Goal: Navigation & Orientation: Find specific page/section

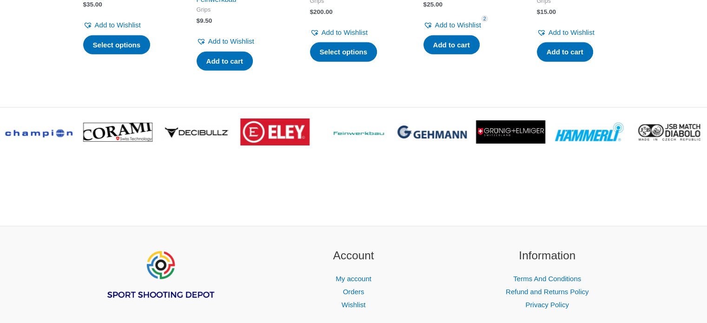
scroll to position [3021, 0]
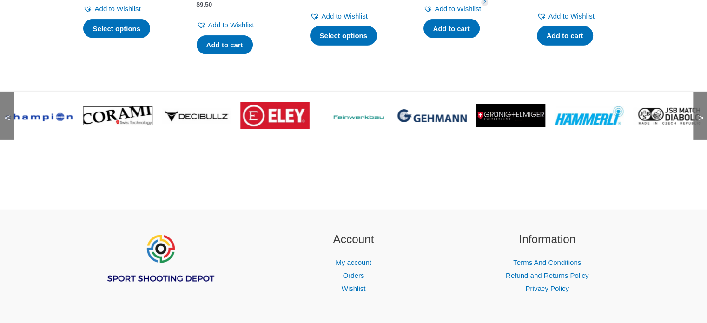
click at [281, 128] on img at bounding box center [274, 115] width 69 height 27
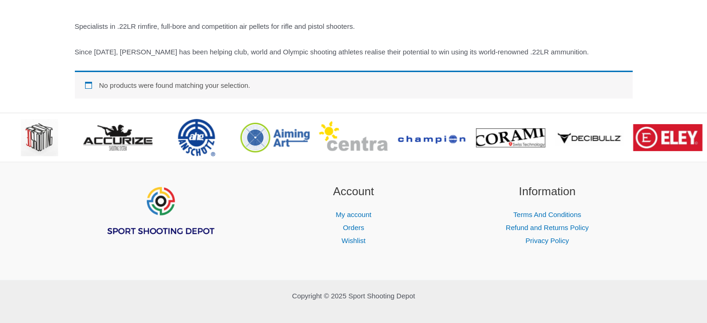
scroll to position [156, 0]
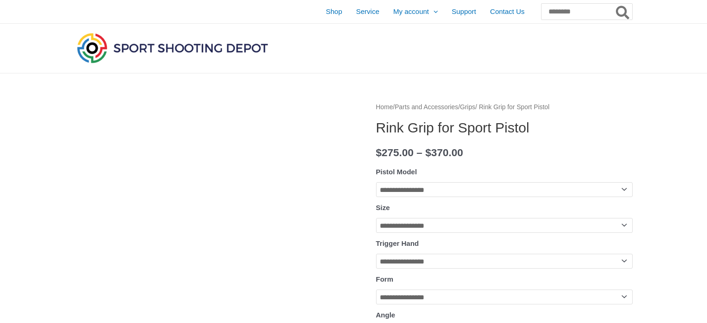
scroll to position [3239, 0]
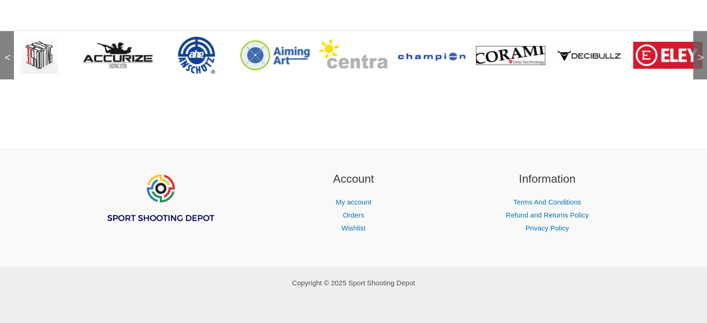
click at [701, 53] on span ">" at bounding box center [697, 48] width 9 height 9
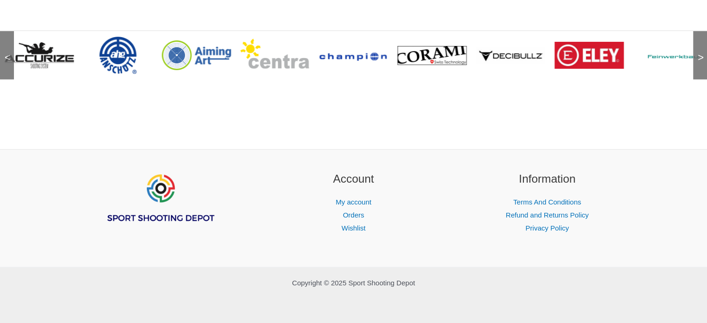
click at [701, 53] on span ">" at bounding box center [697, 48] width 9 height 9
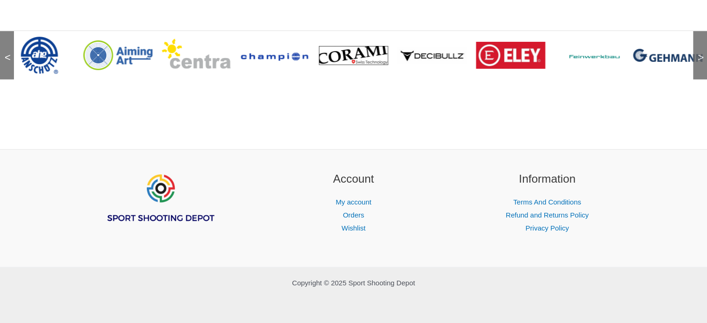
click at [701, 53] on span ">" at bounding box center [697, 48] width 9 height 9
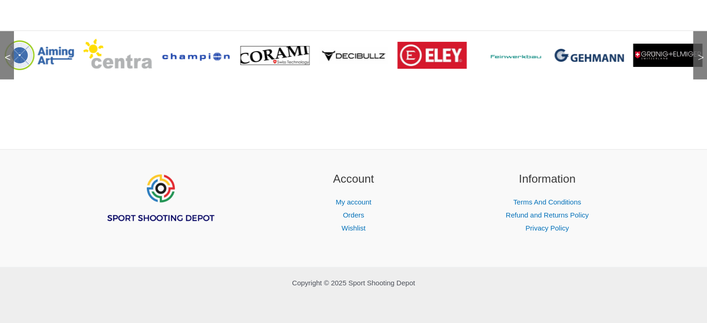
click at [514, 60] on img at bounding box center [510, 56] width 69 height 10
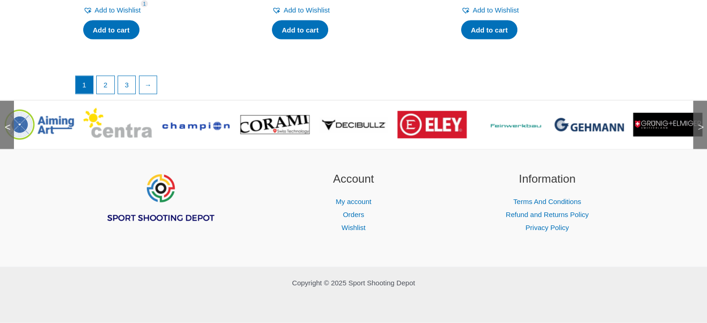
scroll to position [2009, 0]
click at [599, 125] on img at bounding box center [588, 124] width 69 height 13
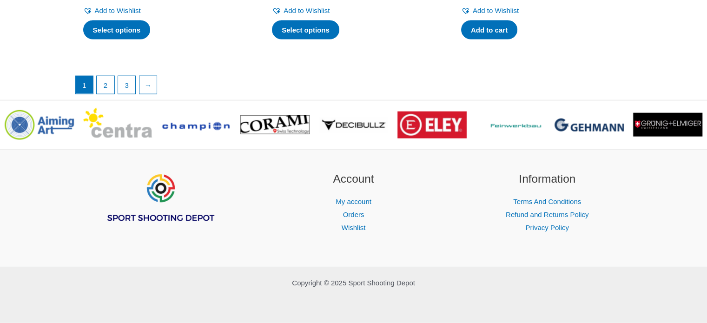
scroll to position [2093, 0]
click at [290, 127] on img at bounding box center [274, 124] width 69 height 19
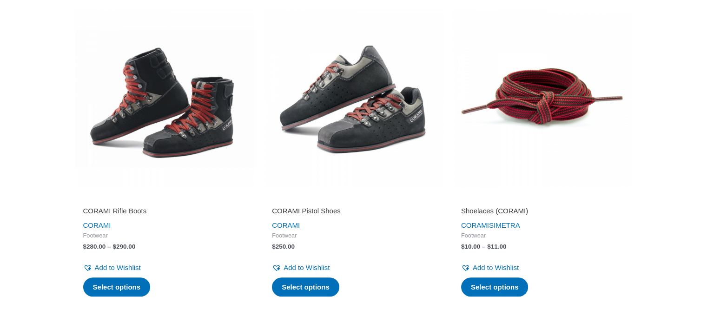
scroll to position [312, 0]
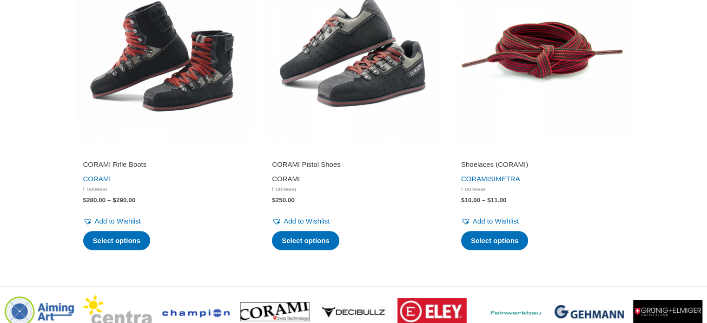
click at [291, 178] on link "CORAMI" at bounding box center [286, 179] width 28 height 8
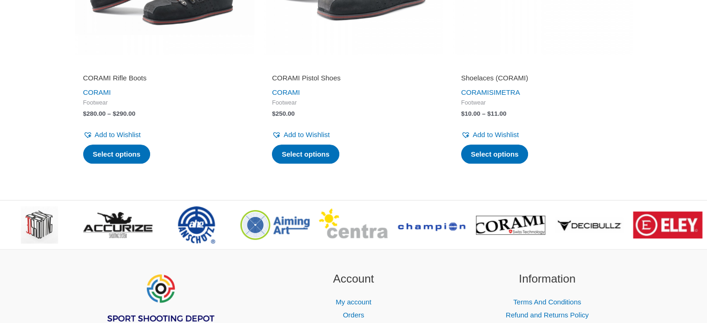
scroll to position [498, 0]
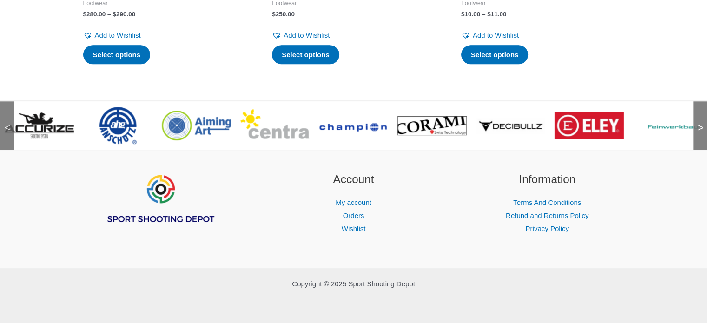
click at [512, 128] on img at bounding box center [510, 126] width 69 height 16
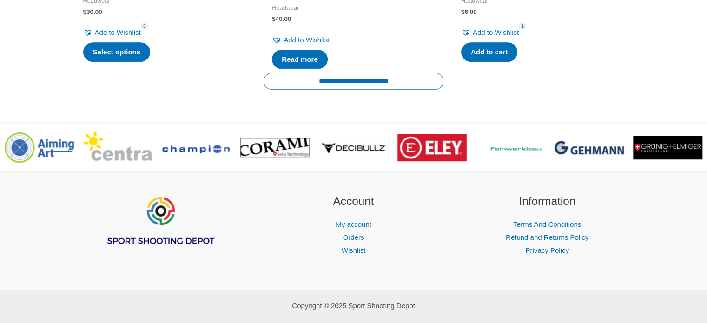
scroll to position [648, 0]
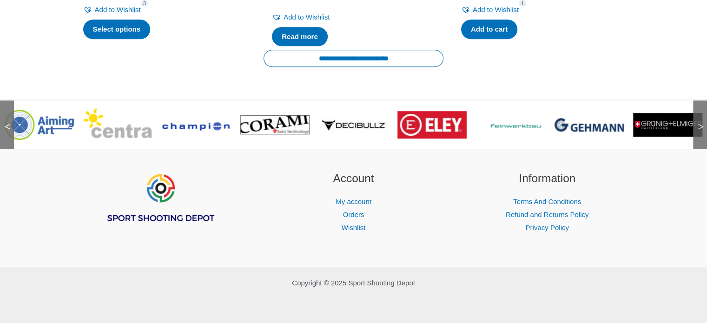
click at [655, 123] on img at bounding box center [667, 125] width 69 height 24
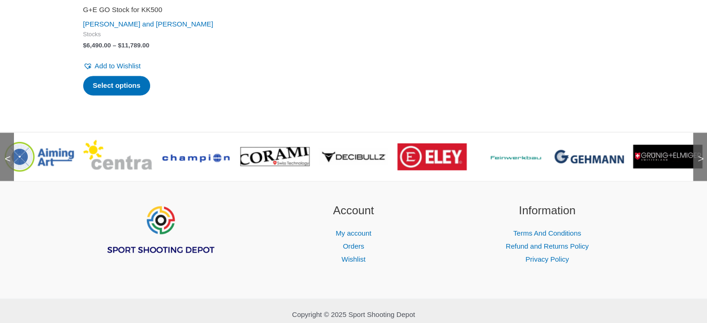
scroll to position [1391, 0]
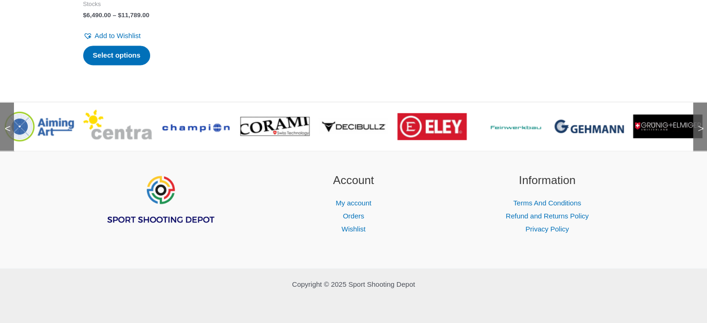
click at [699, 124] on span ">" at bounding box center [697, 119] width 9 height 9
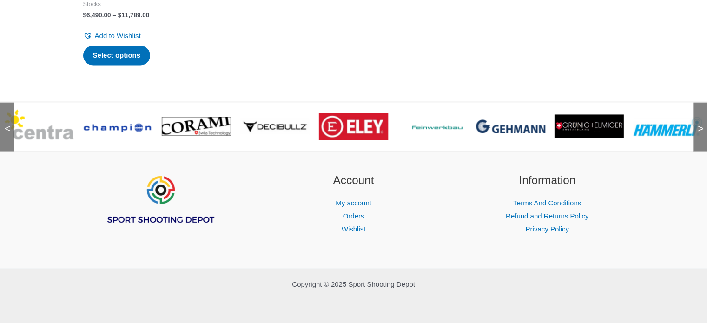
click at [699, 124] on span ">" at bounding box center [697, 119] width 9 height 9
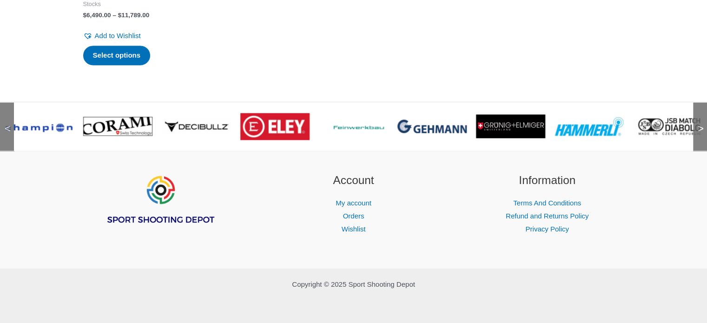
click at [699, 124] on span ">" at bounding box center [697, 119] width 9 height 9
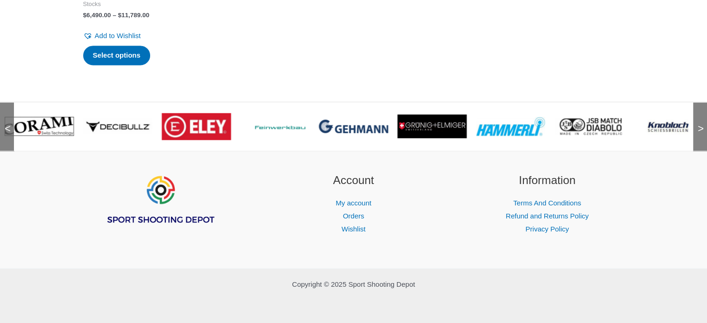
click at [699, 124] on span ">" at bounding box center [697, 119] width 9 height 9
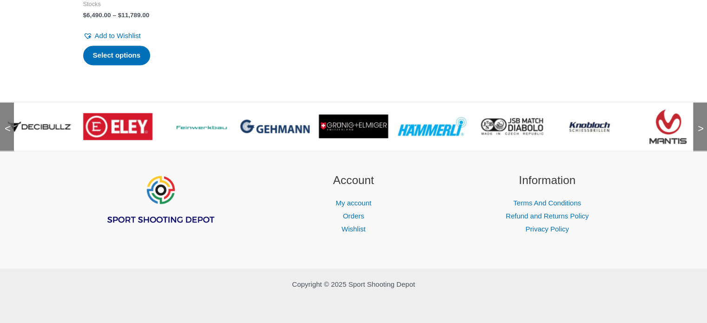
click at [699, 124] on span ">" at bounding box center [697, 119] width 9 height 9
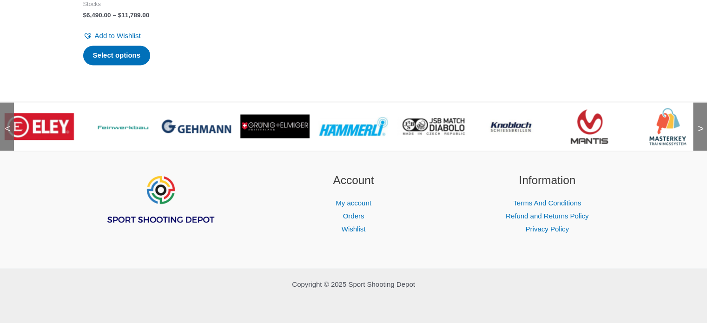
click at [355, 127] on img at bounding box center [353, 127] width 69 height 20
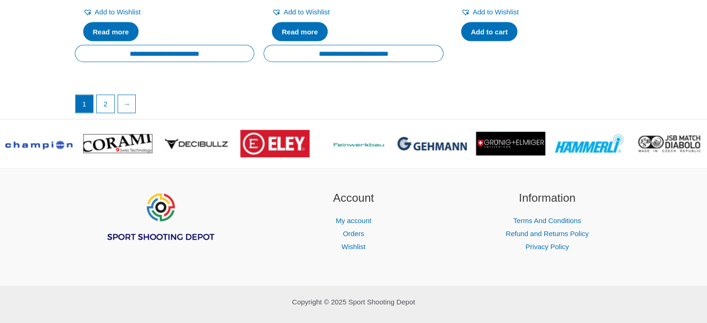
scroll to position [1838, 0]
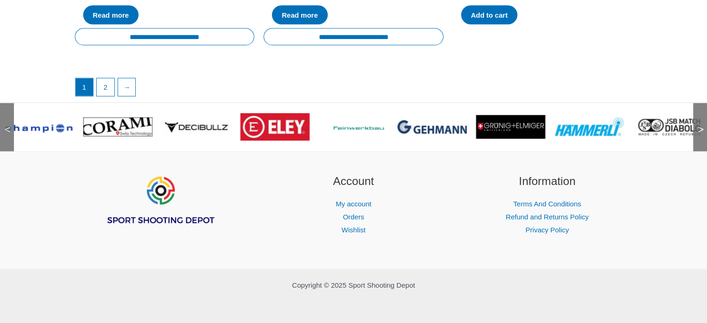
click at [671, 123] on img at bounding box center [667, 127] width 69 height 18
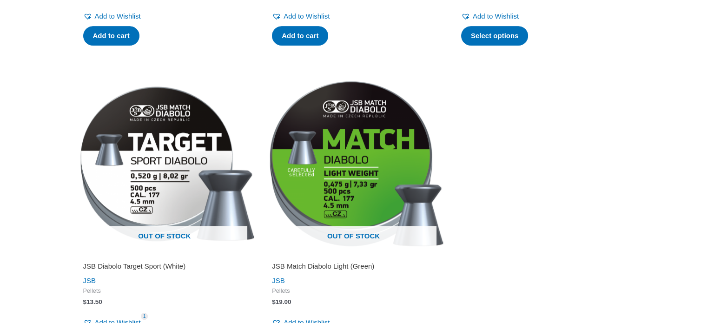
scroll to position [651, 0]
